Goal: Task Accomplishment & Management: Manage account settings

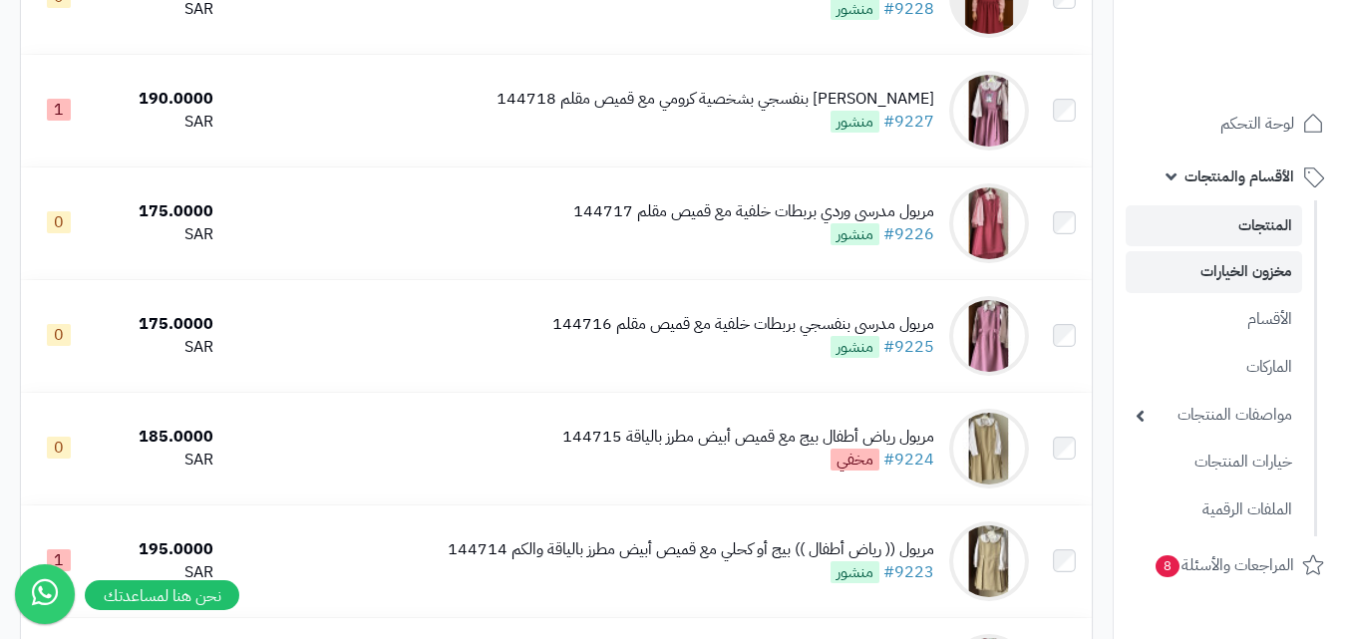
scroll to position [2194, 0]
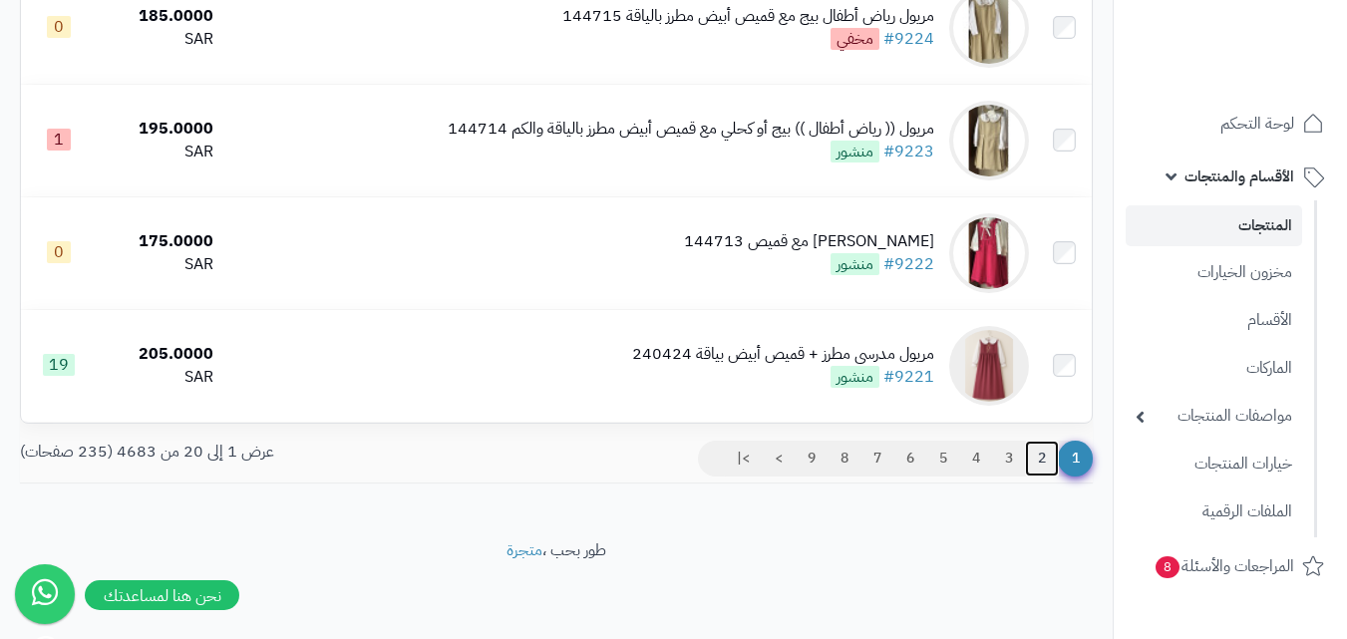
click at [1037, 456] on link "2" at bounding box center [1042, 459] width 34 height 36
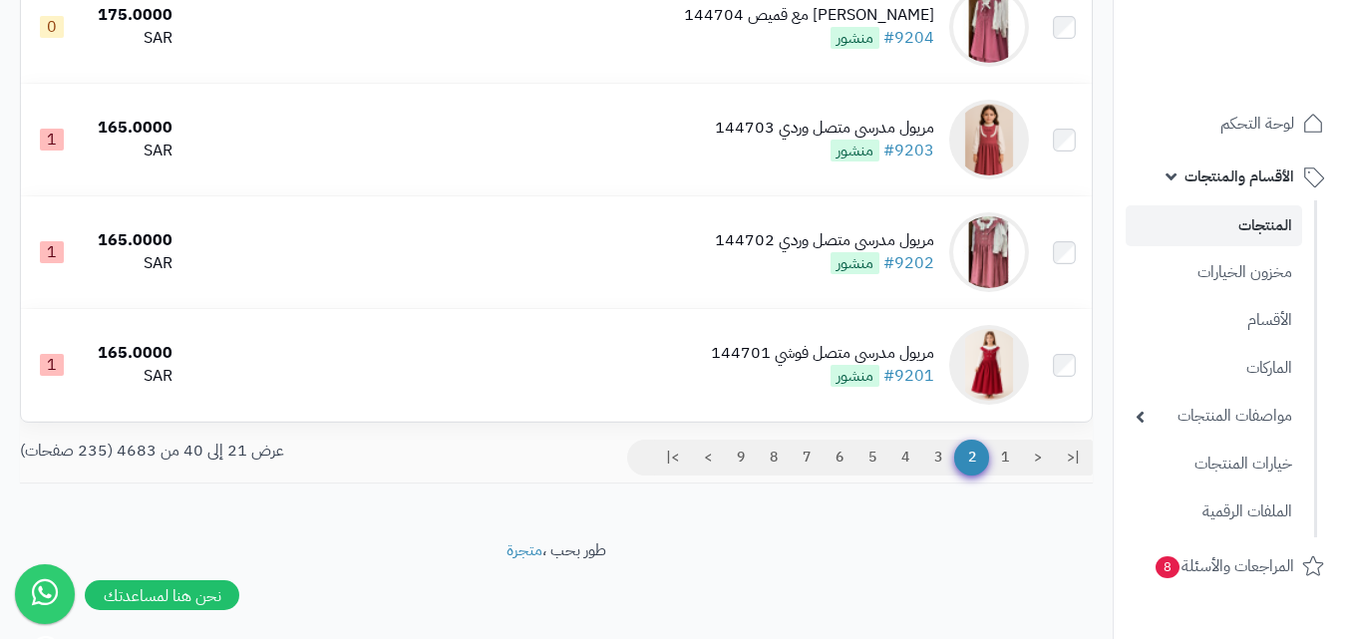
scroll to position [2106, 0]
click at [933, 457] on link "3" at bounding box center [939, 458] width 34 height 36
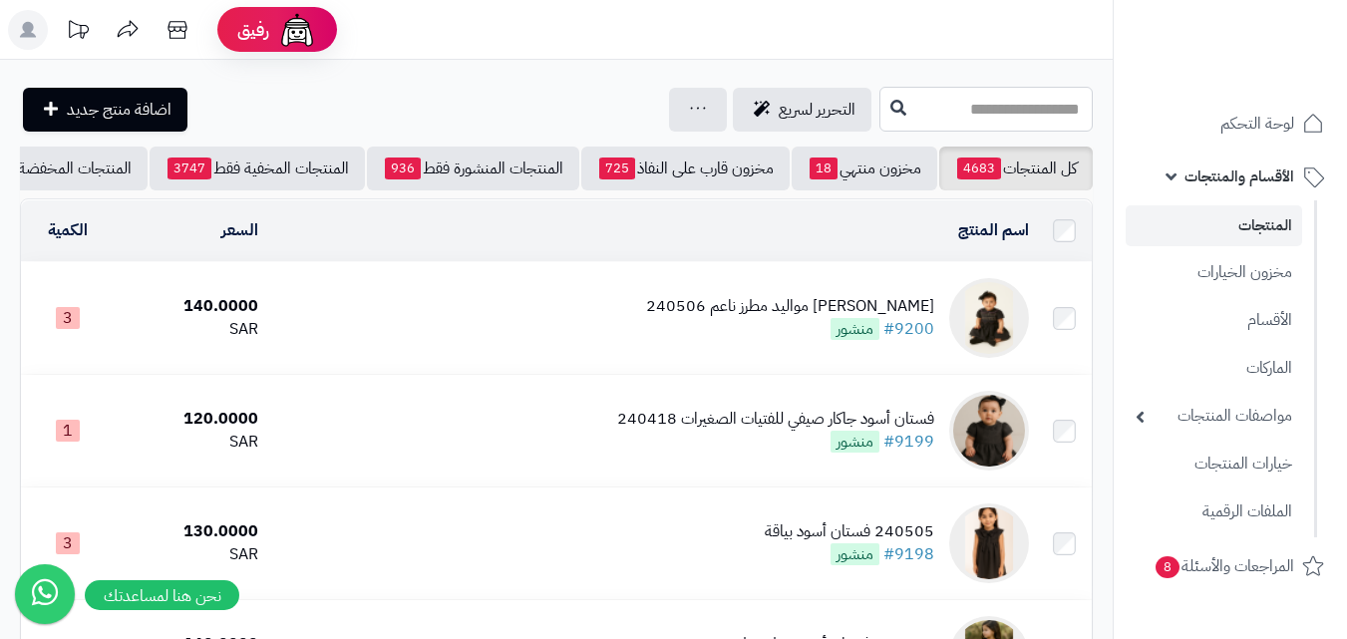
click at [880, 96] on input "text" at bounding box center [986, 109] width 213 height 45
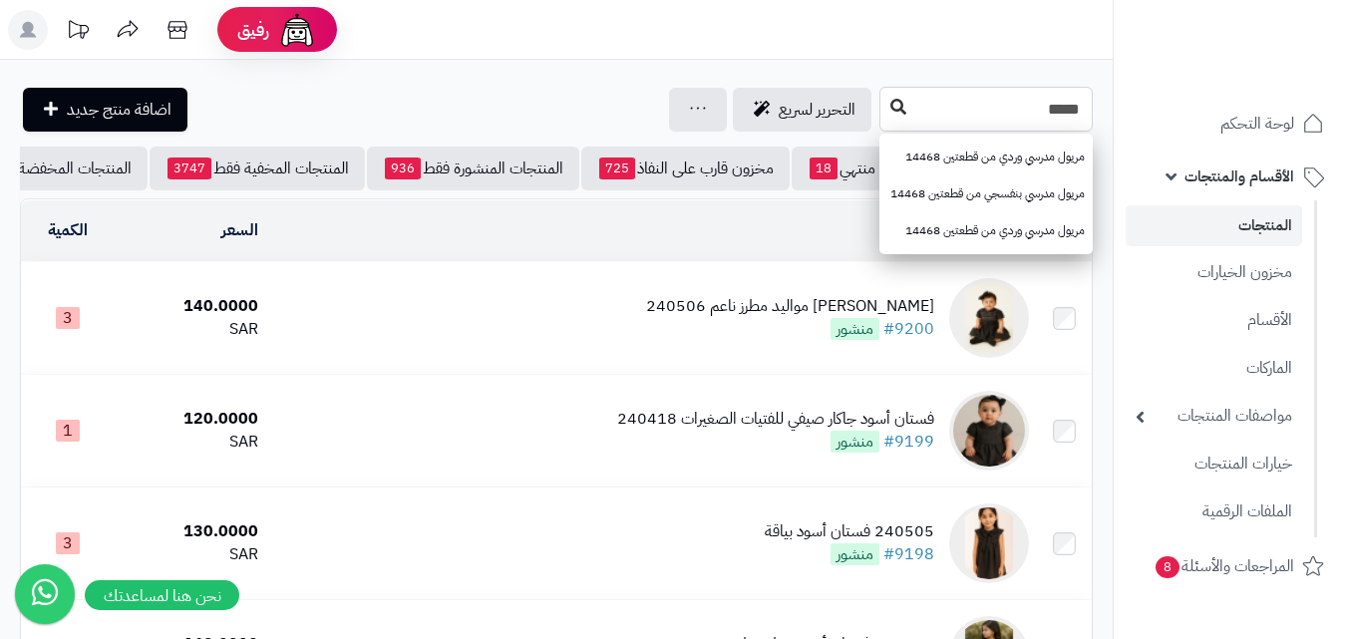
type input "*****"
click at [891, 107] on icon at bounding box center [899, 107] width 16 height 16
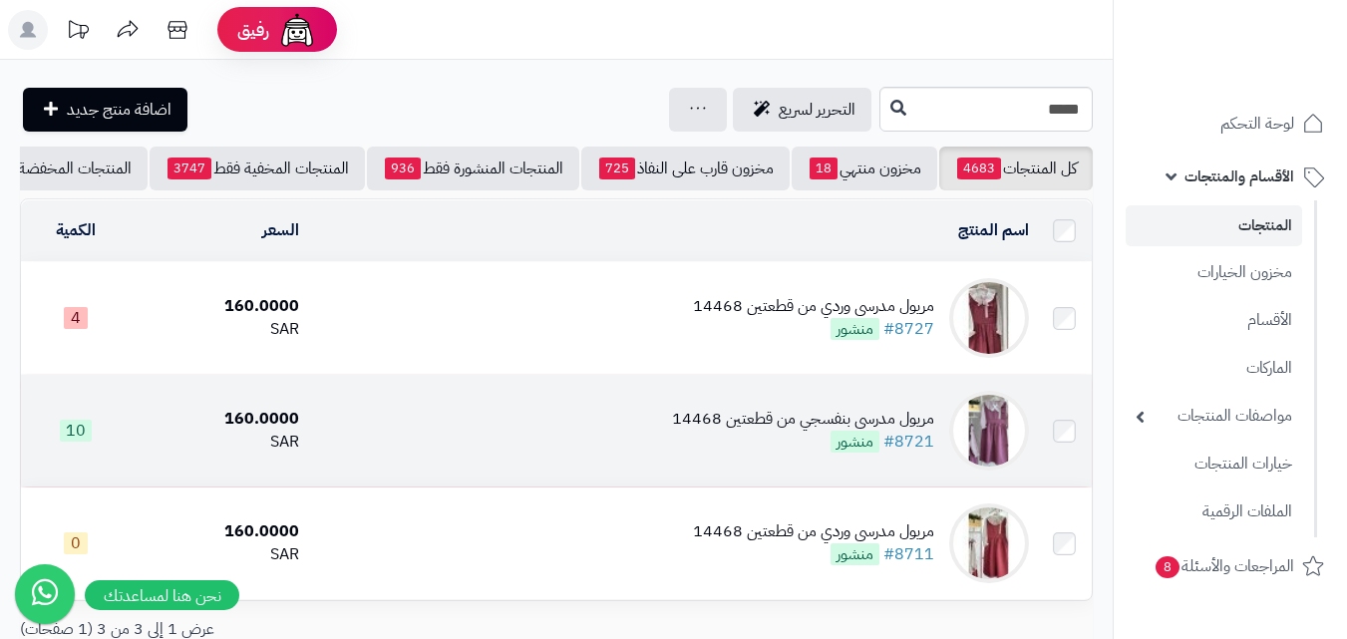
click at [994, 432] on img at bounding box center [989, 431] width 80 height 80
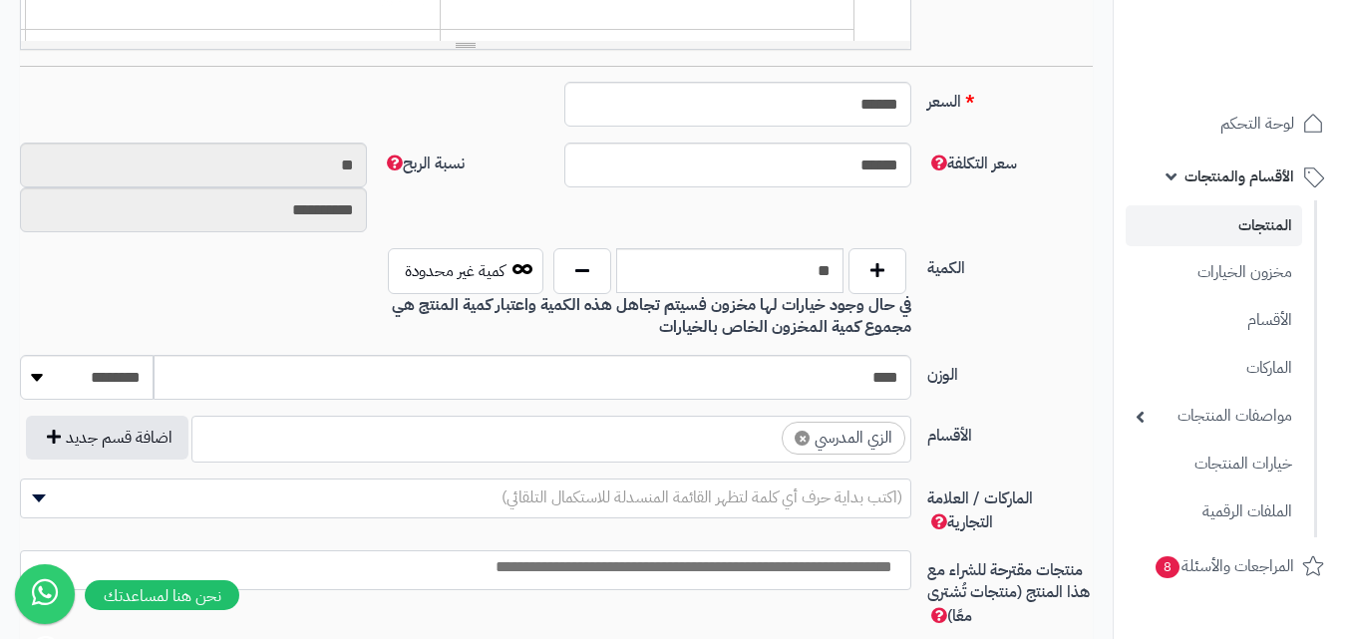
scroll to position [798, 0]
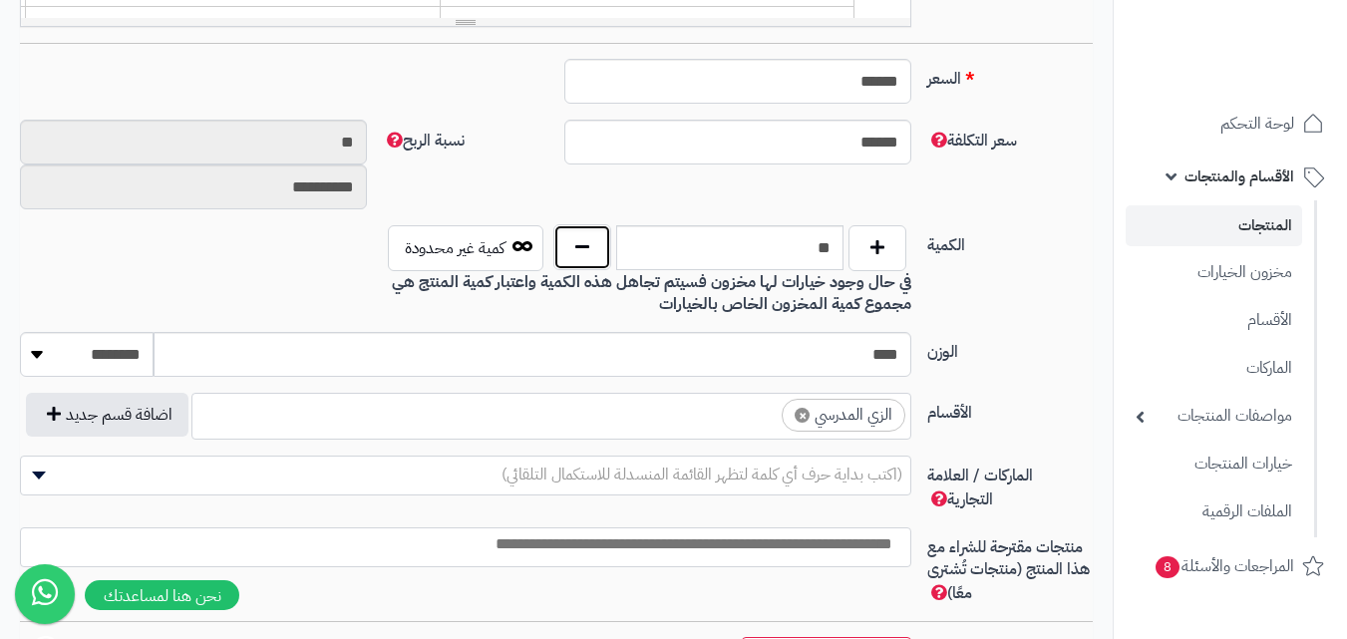
click at [590, 262] on button "button" at bounding box center [582, 247] width 58 height 46
type input "*"
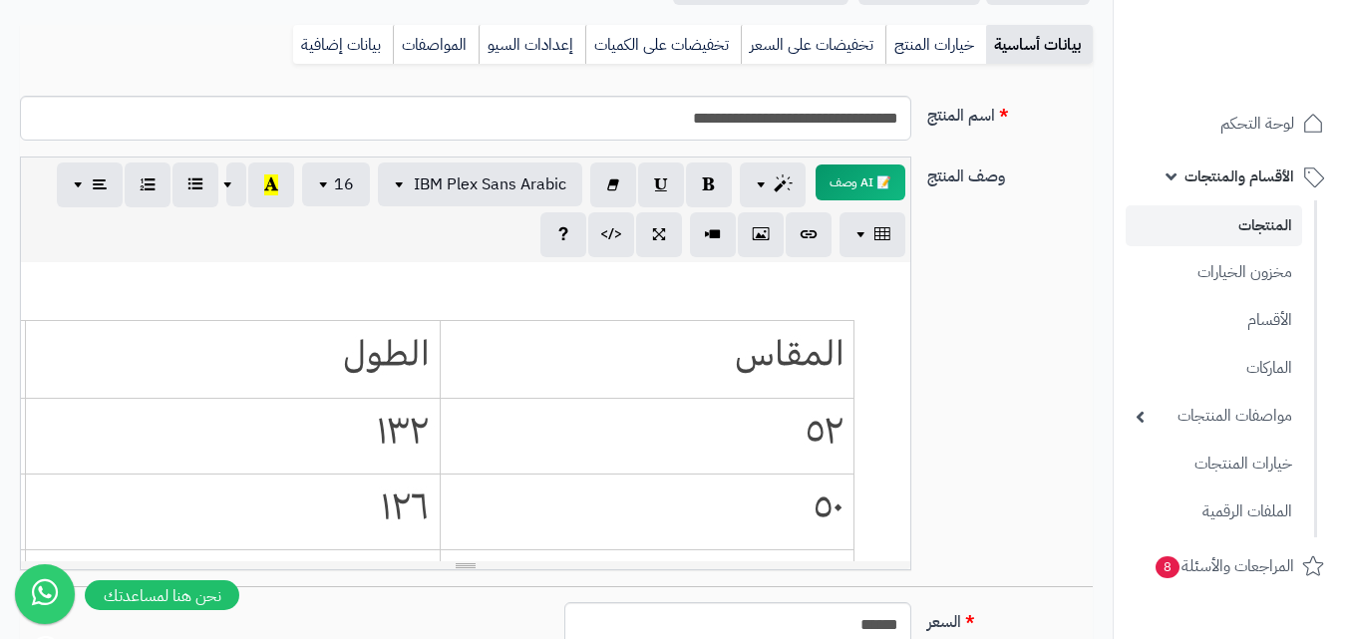
scroll to position [100, 0]
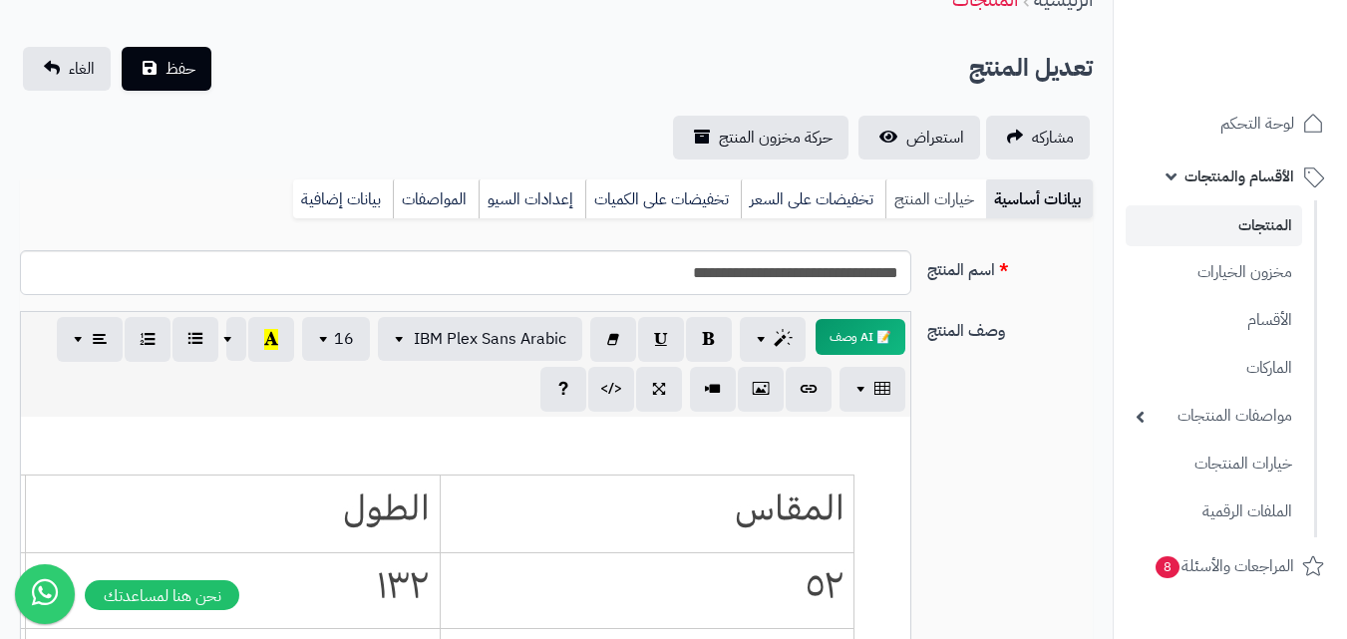
click at [940, 196] on link "خيارات المنتج" at bounding box center [936, 200] width 101 height 40
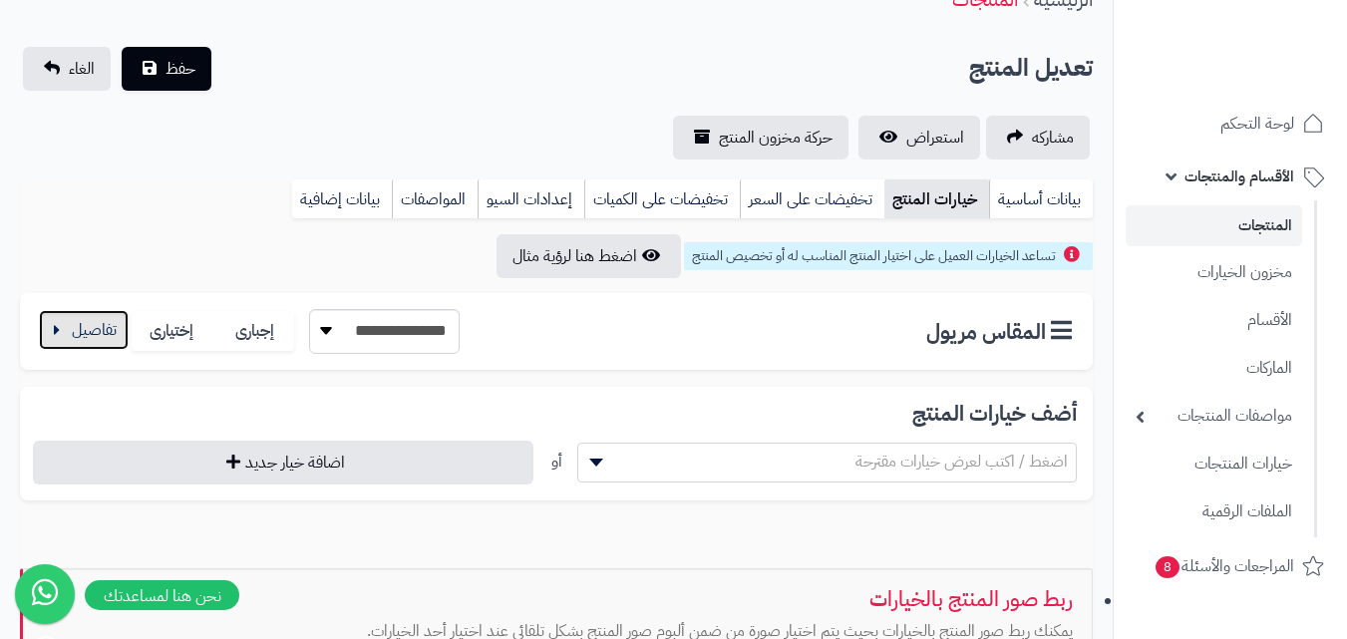
click at [89, 328] on button "button" at bounding box center [84, 330] width 90 height 40
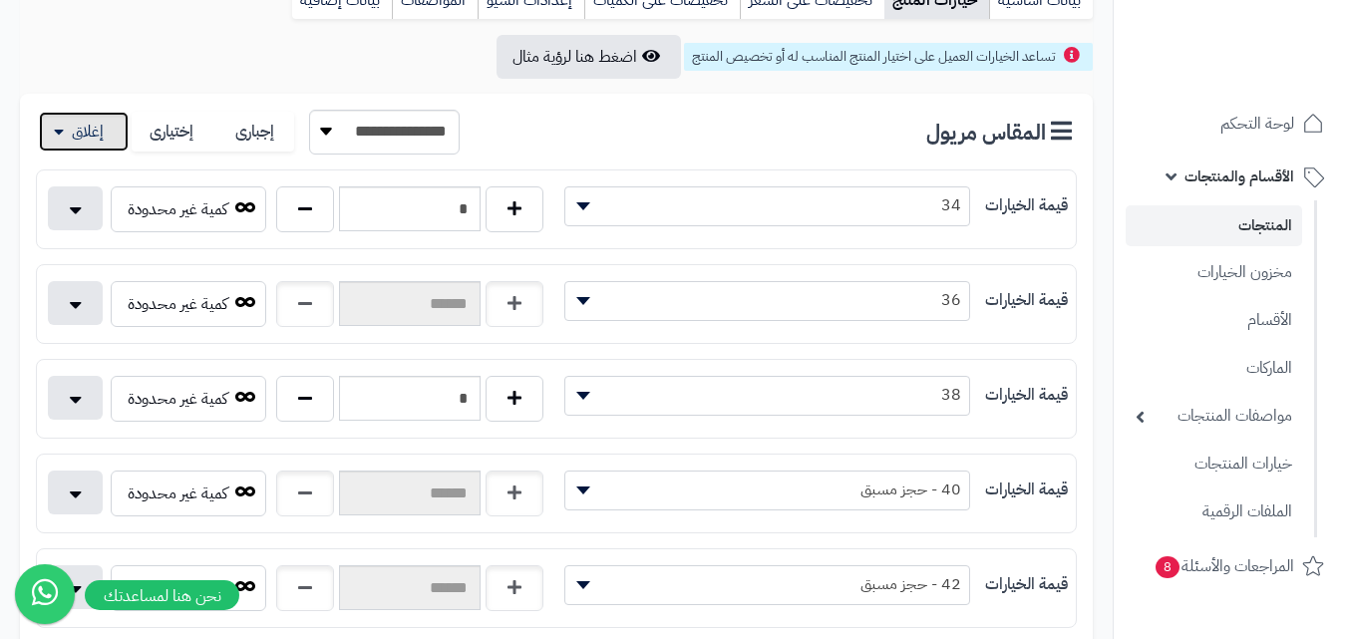
scroll to position [0, 0]
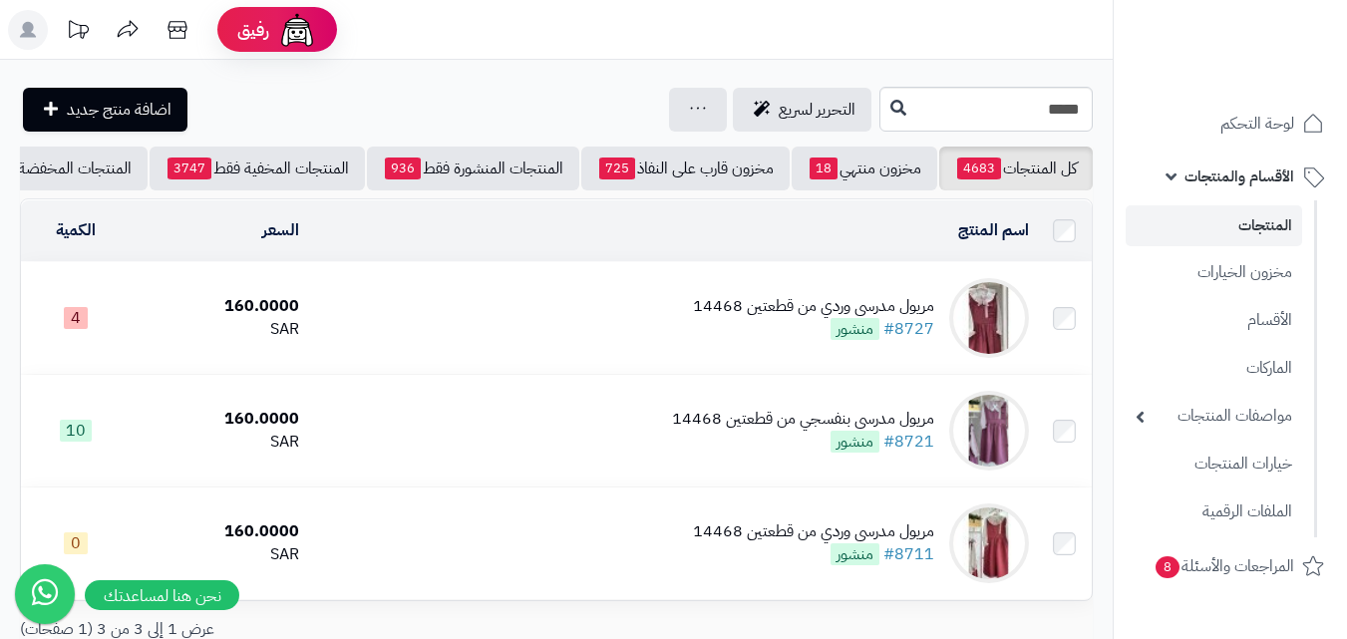
click at [1231, 229] on link "المنتجات" at bounding box center [1214, 225] width 177 height 41
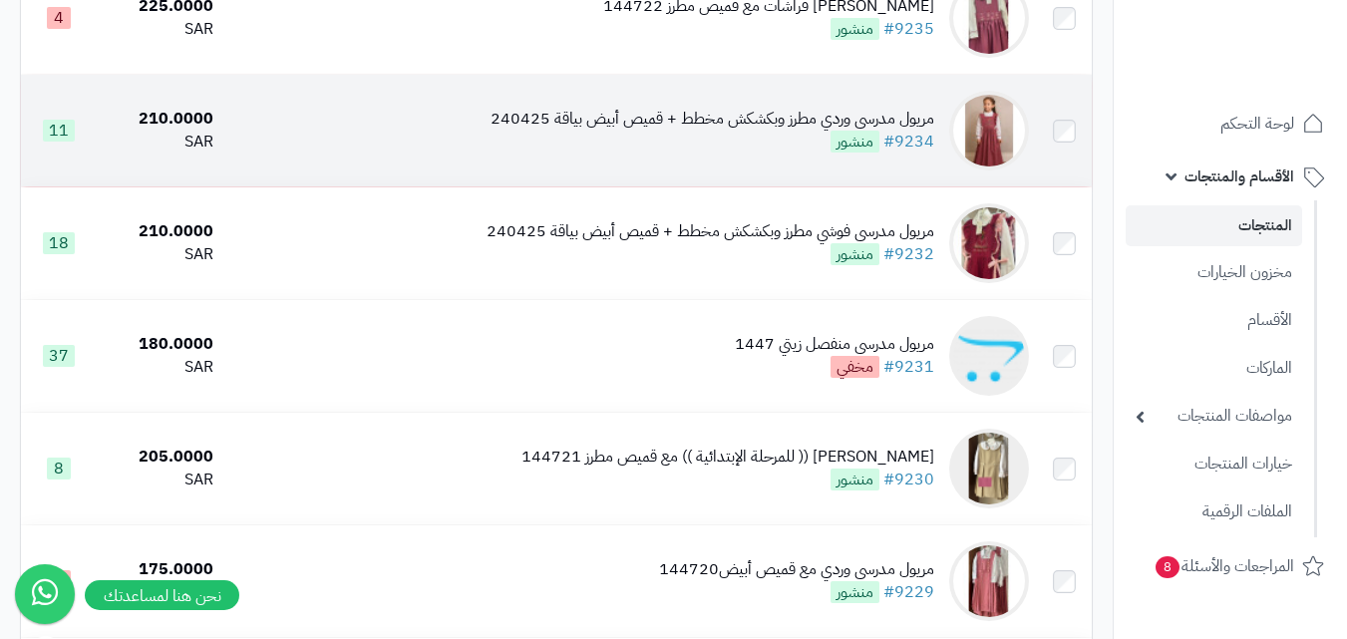
scroll to position [997, 0]
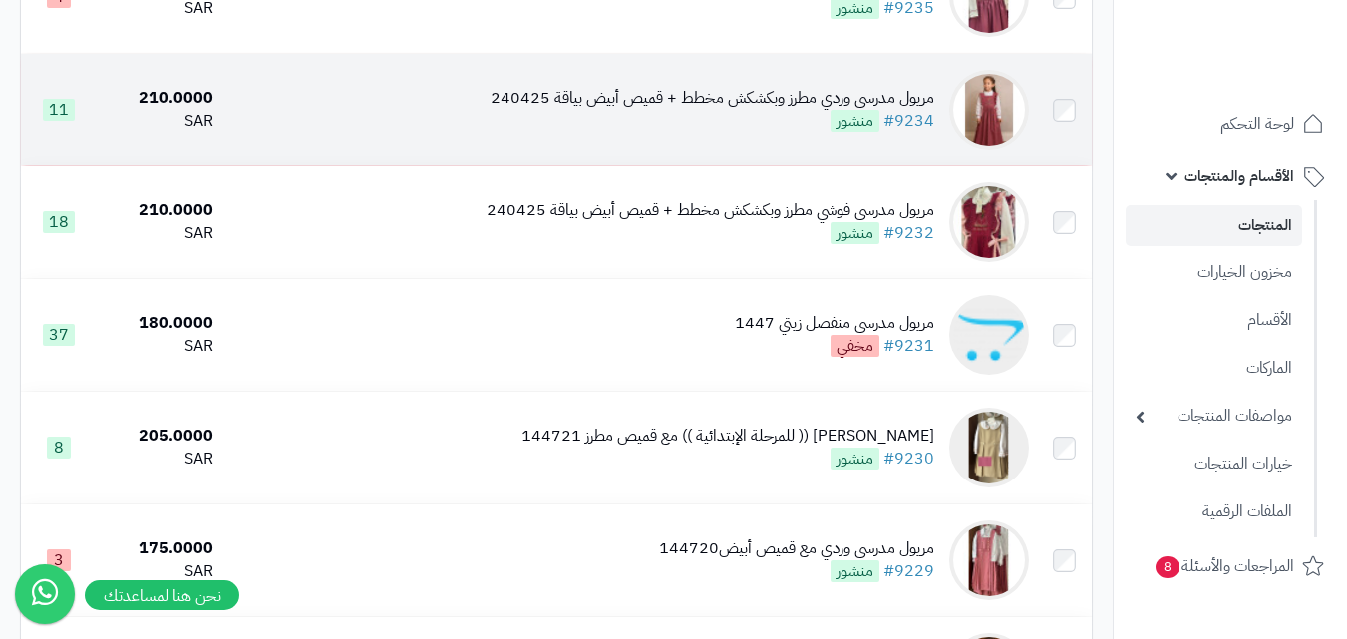
click at [997, 131] on img at bounding box center [989, 110] width 80 height 80
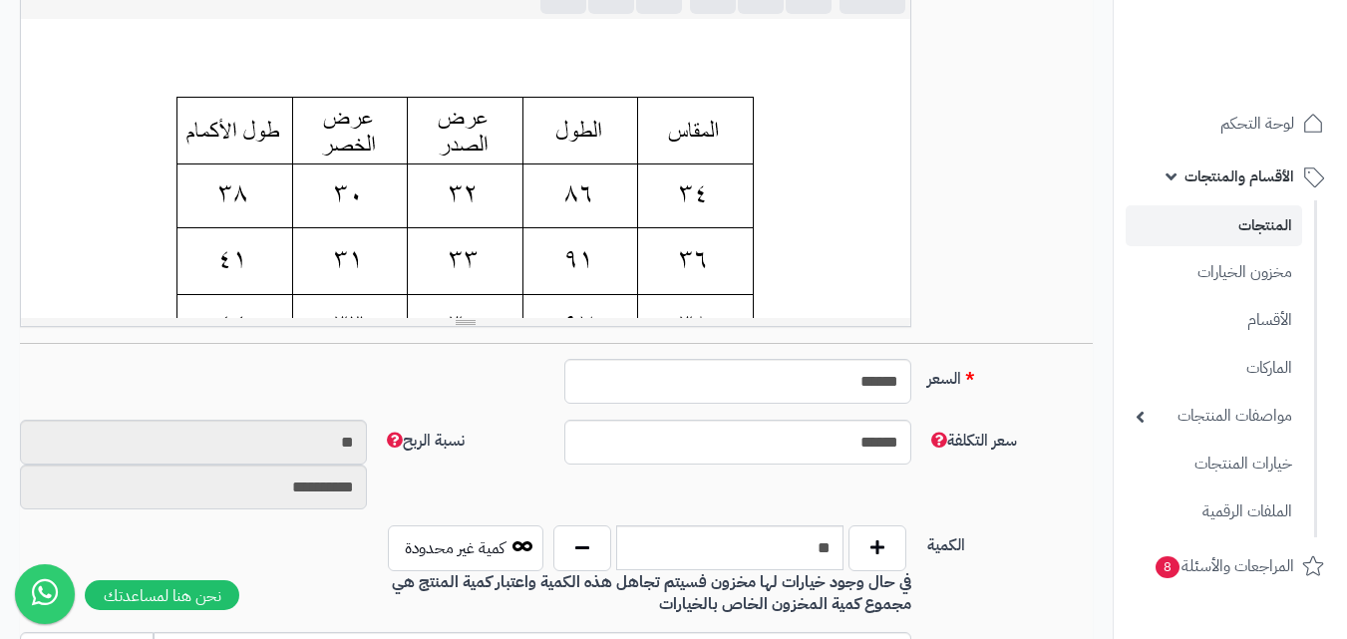
scroll to position [499, 0]
click at [573, 553] on button "button" at bounding box center [582, 547] width 58 height 46
type input "**"
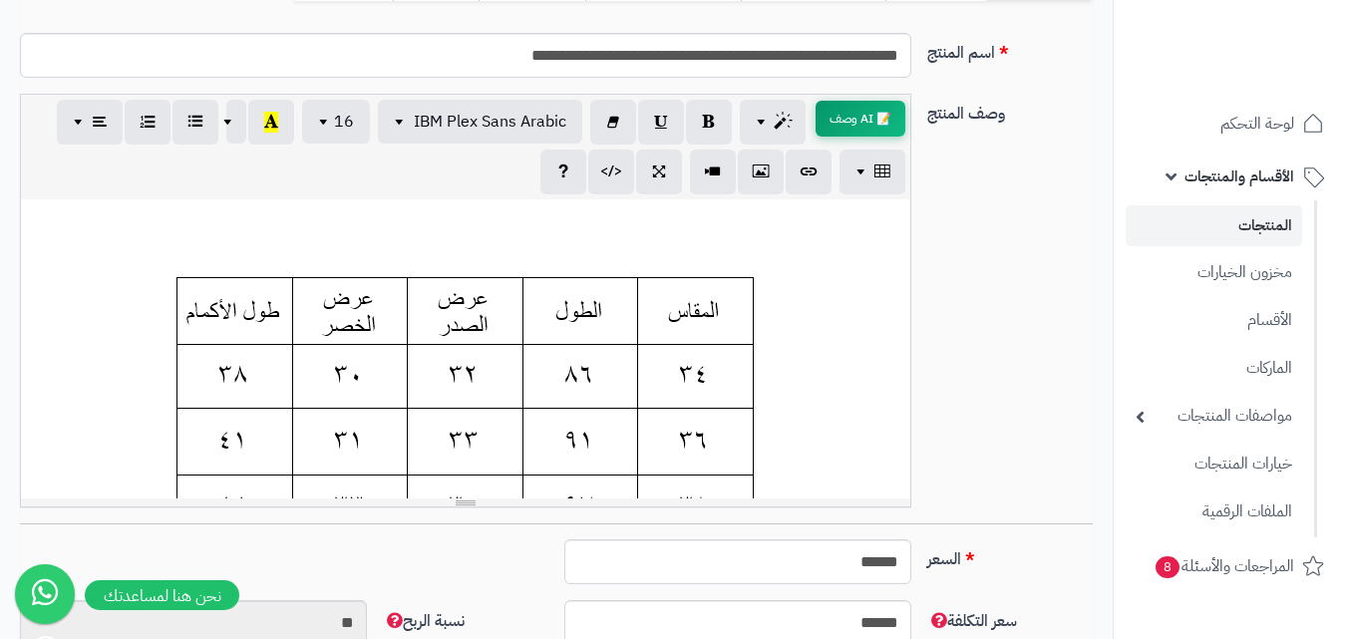
scroll to position [100, 0]
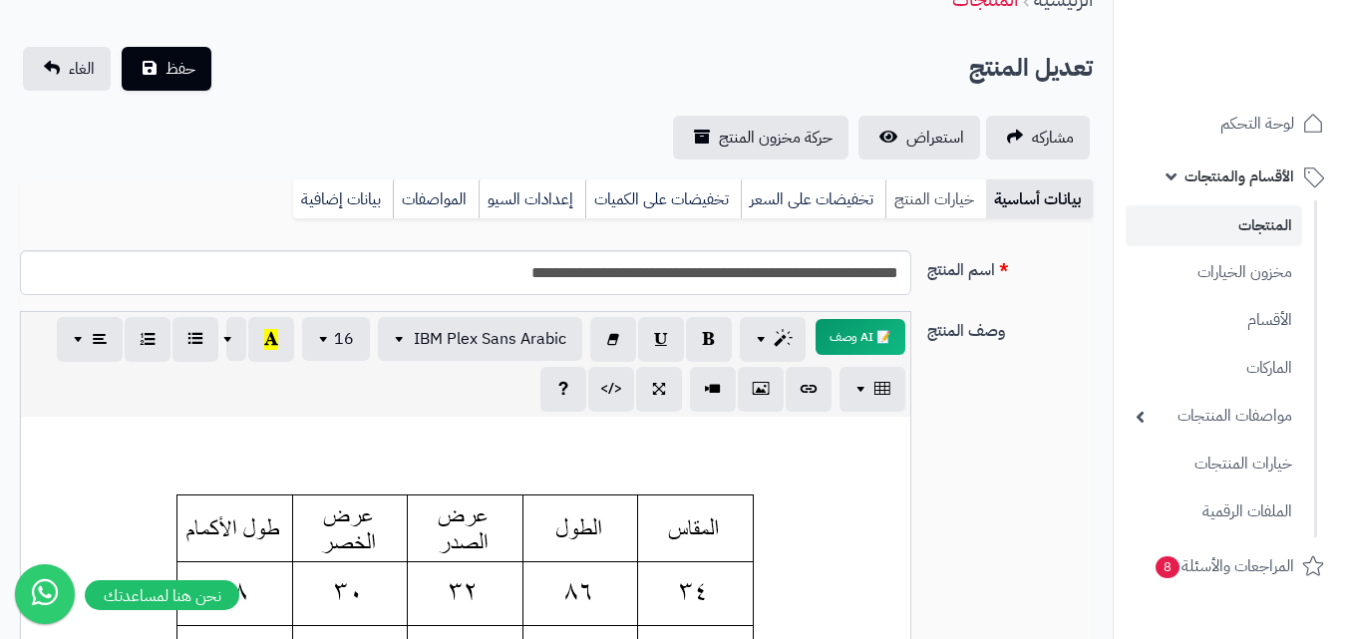
click at [920, 199] on link "خيارات المنتج" at bounding box center [936, 200] width 101 height 40
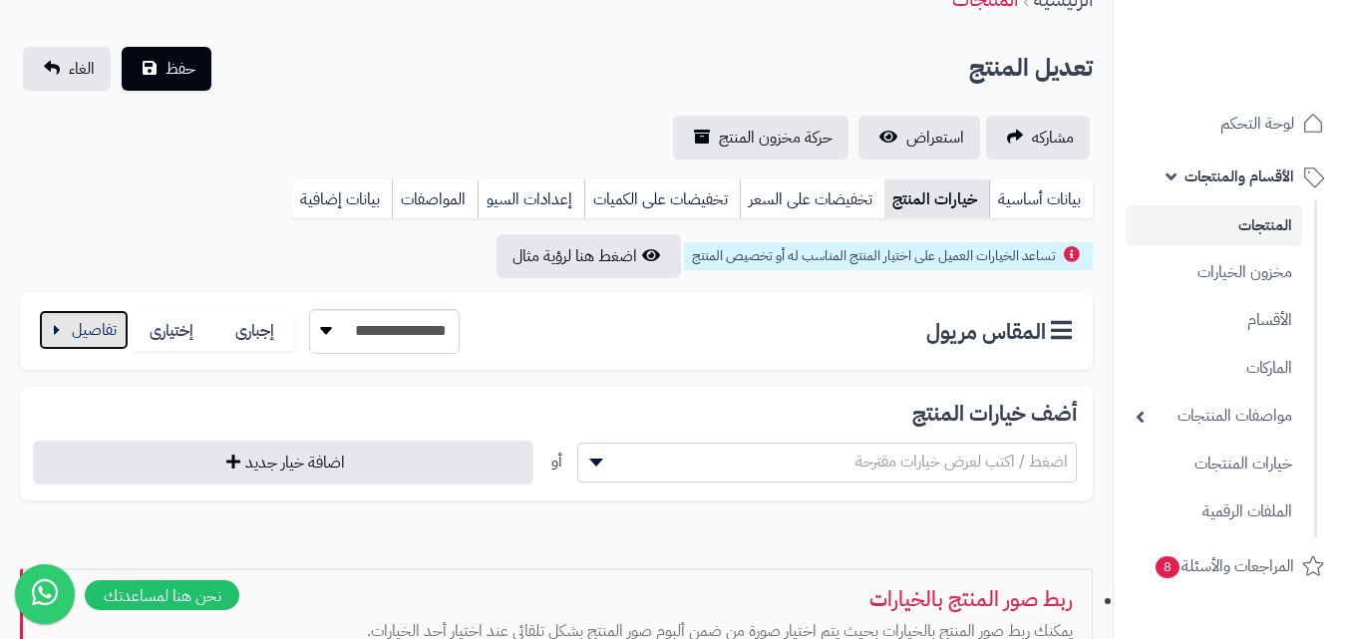
click at [75, 345] on button "button" at bounding box center [84, 330] width 90 height 40
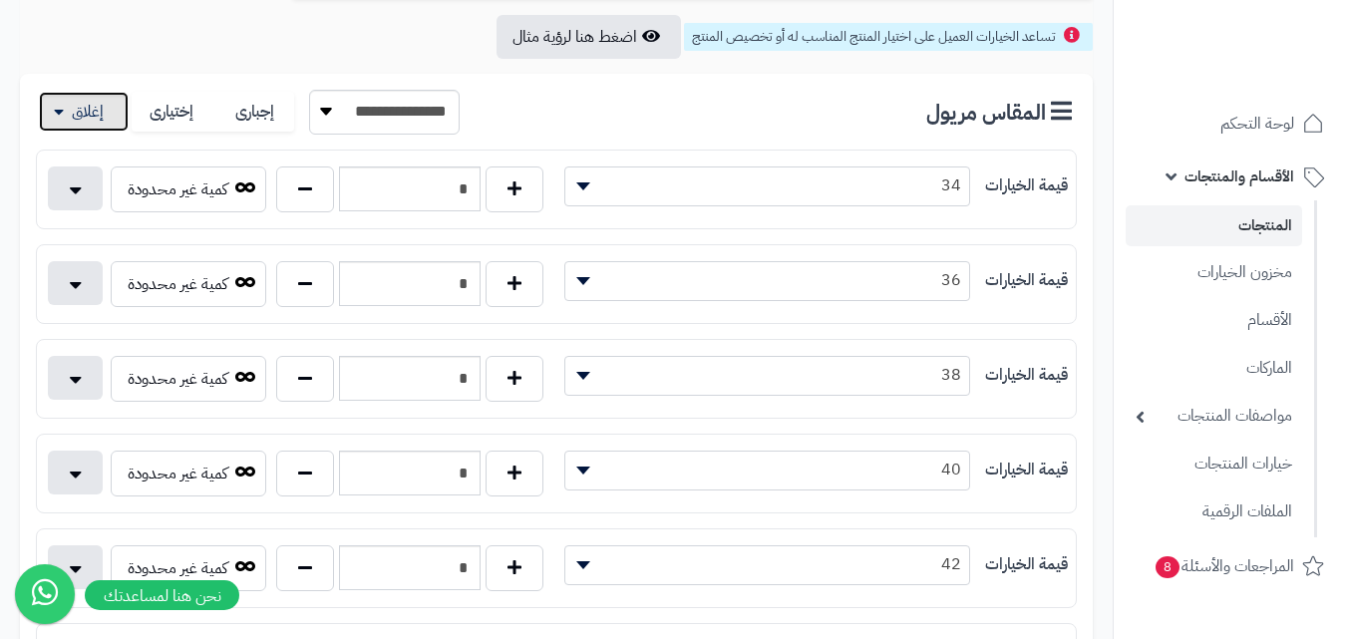
scroll to position [499, 0]
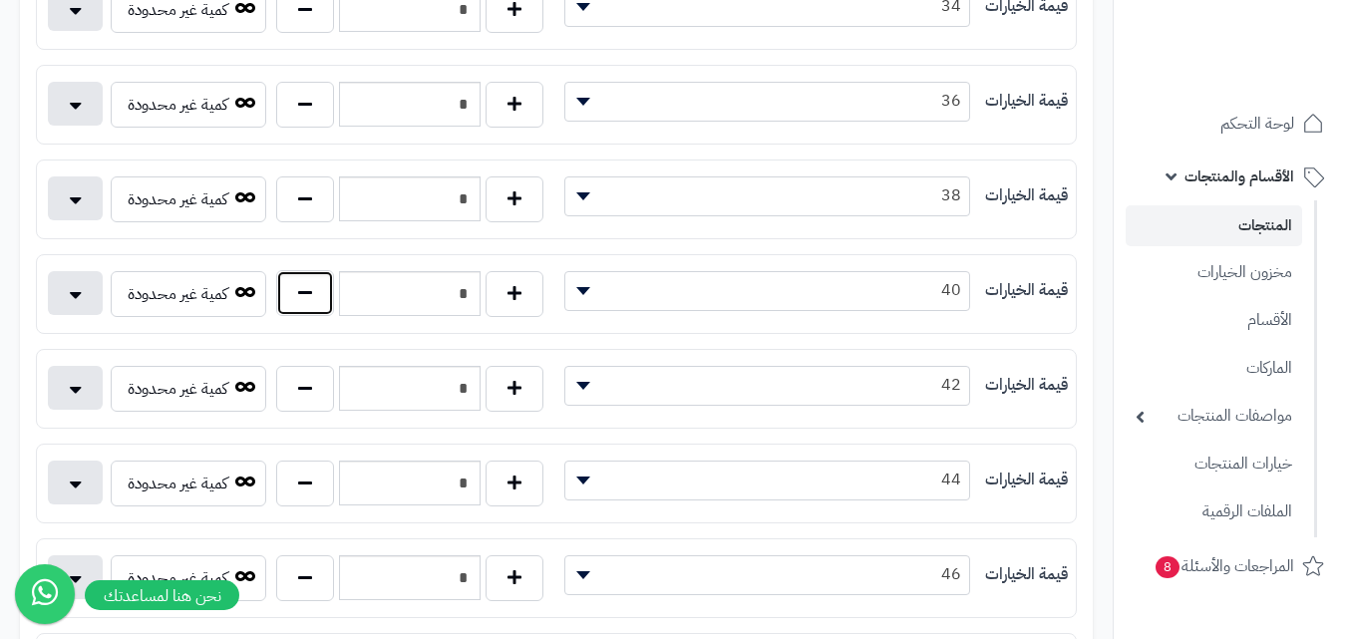
click at [324, 303] on button "button" at bounding box center [305, 293] width 58 height 46
type input "*"
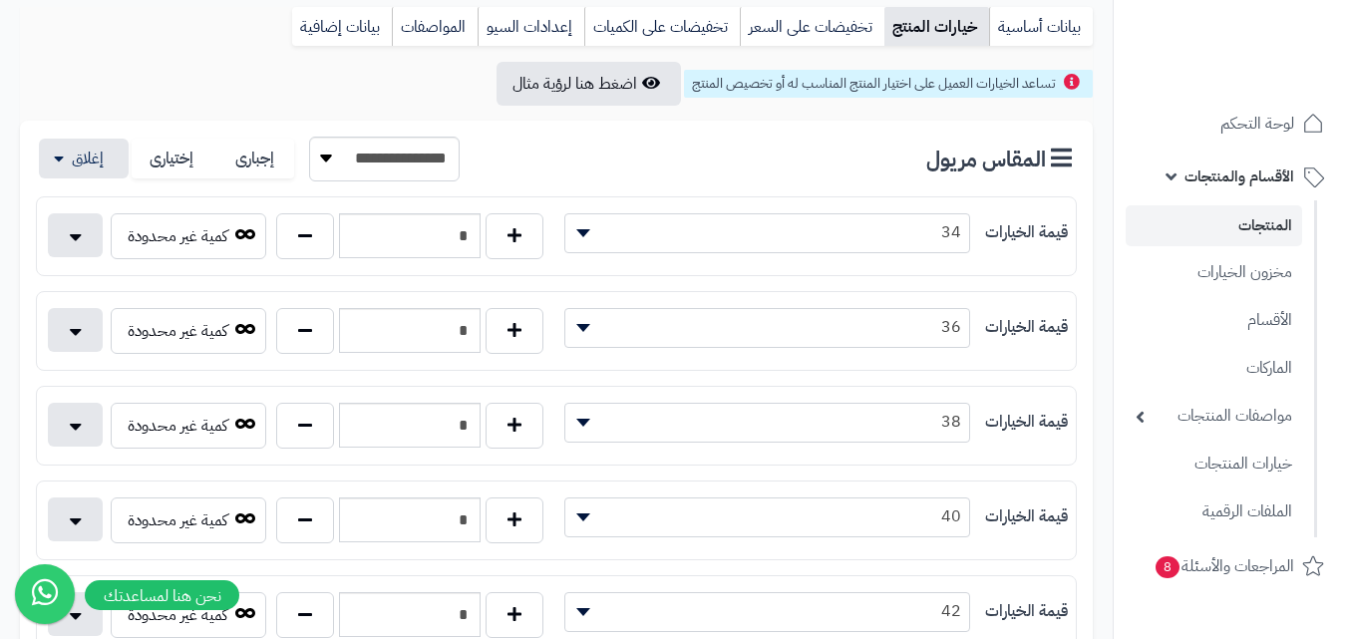
scroll to position [0, 0]
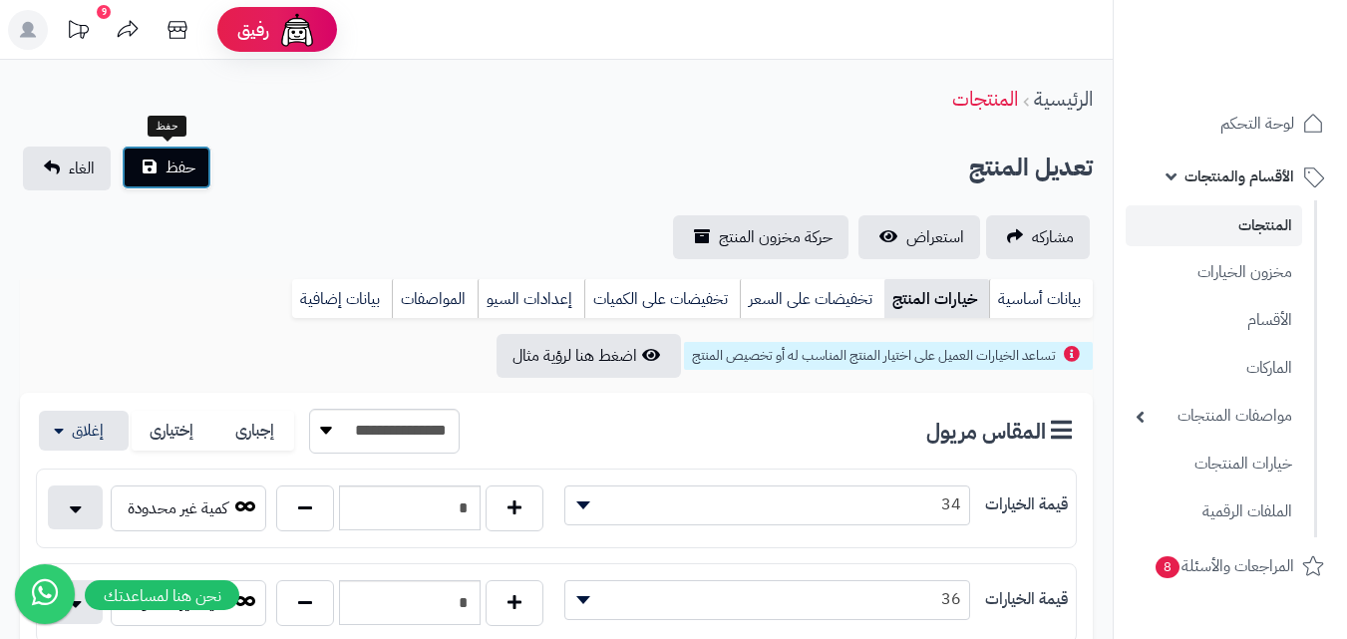
click at [166, 170] on span "حفظ" at bounding box center [181, 168] width 30 height 24
